Goal: Entertainment & Leisure: Consume media (video, audio)

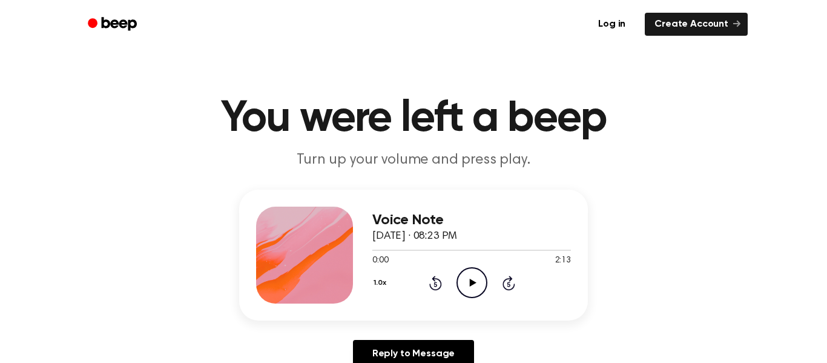
click at [479, 283] on icon "Play Audio" at bounding box center [472, 282] width 31 height 31
click at [468, 280] on icon "Pause Audio" at bounding box center [472, 282] width 31 height 31
click at [474, 287] on icon "Play Audio" at bounding box center [472, 282] width 31 height 31
click at [473, 271] on icon "Play Audio" at bounding box center [472, 282] width 31 height 31
